Goal: Entertainment & Leisure: Consume media (video, audio)

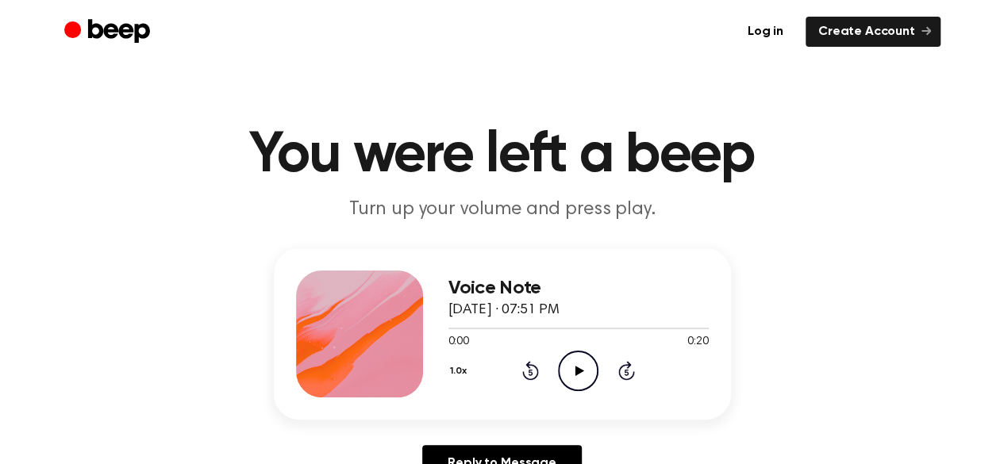
click at [577, 367] on icon at bounding box center [579, 371] width 9 height 10
click at [570, 370] on icon "Play Audio" at bounding box center [578, 371] width 40 height 40
click at [579, 367] on icon "Play Audio" at bounding box center [578, 371] width 40 height 40
click at [578, 366] on icon "Play Audio" at bounding box center [578, 371] width 40 height 40
click at [574, 368] on icon "Play Audio" at bounding box center [578, 371] width 40 height 40
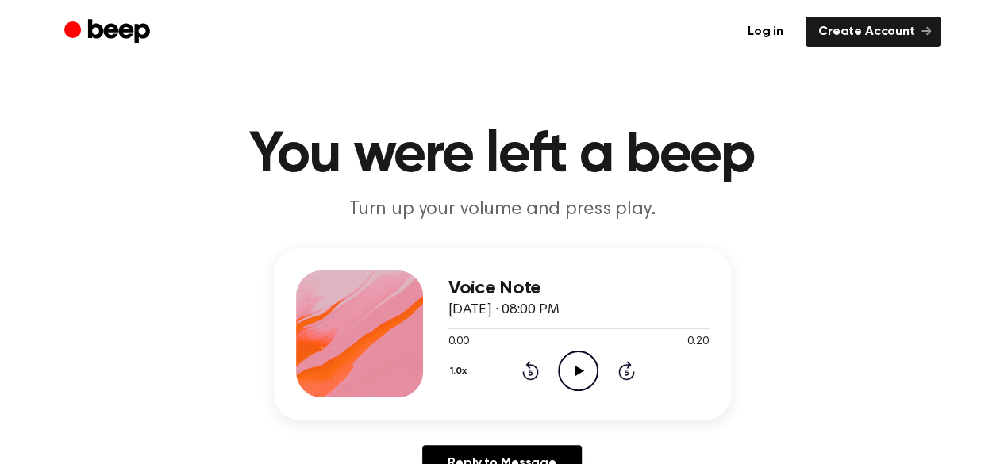
click at [573, 367] on icon "Play Audio" at bounding box center [578, 371] width 40 height 40
click at [576, 369] on icon at bounding box center [579, 371] width 9 height 10
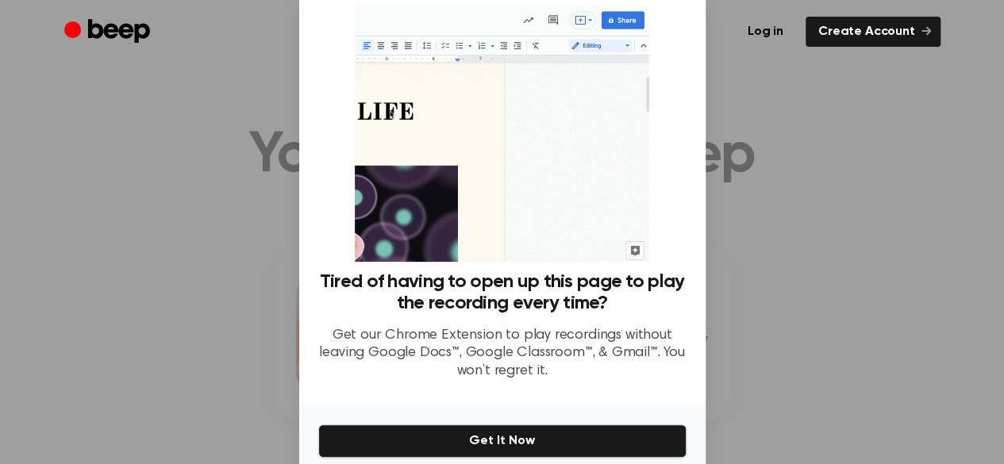
scroll to position [108, 0]
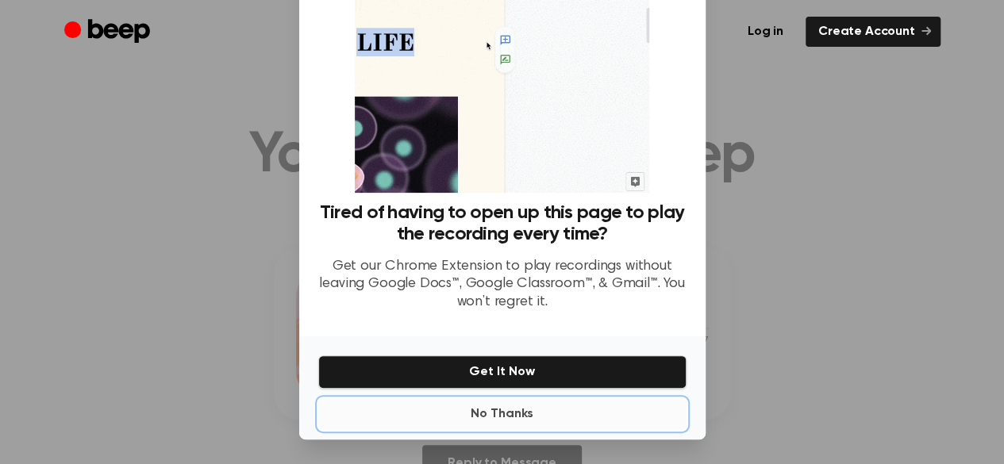
click at [476, 410] on button "No Thanks" at bounding box center [502, 414] width 368 height 32
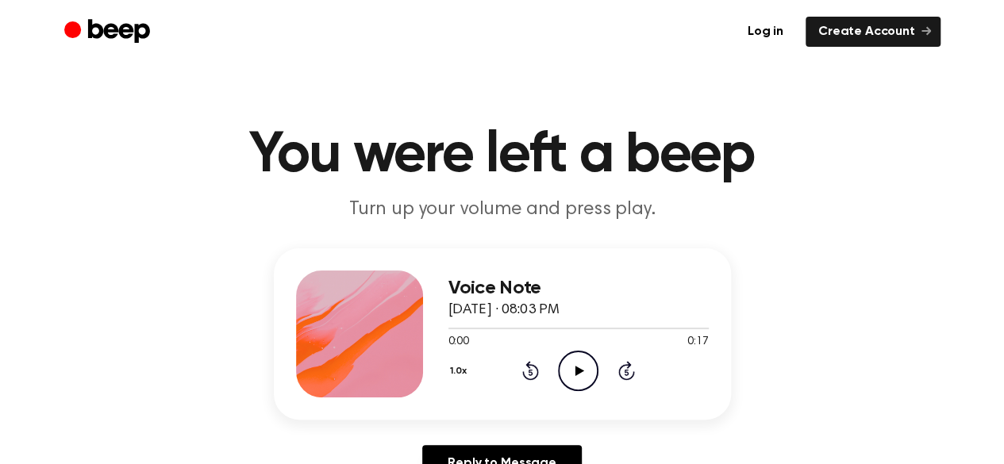
click at [578, 367] on icon at bounding box center [579, 371] width 9 height 10
click at [572, 364] on icon "Play Audio" at bounding box center [578, 371] width 40 height 40
click at [567, 364] on icon "Play Audio" at bounding box center [578, 371] width 40 height 40
click at [574, 364] on icon "Play Audio" at bounding box center [578, 371] width 40 height 40
